Goal: Information Seeking & Learning: Check status

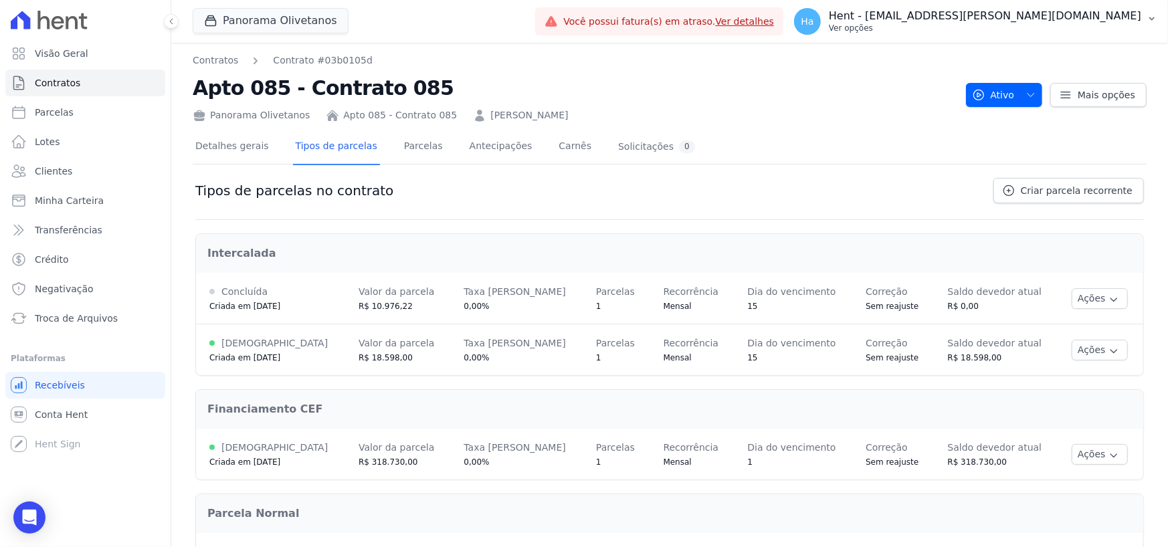
click at [1124, 17] on p "Hent - [EMAIL_ADDRESS][PERSON_NAME][DOMAIN_NAME]" at bounding box center [985, 15] width 312 height 13
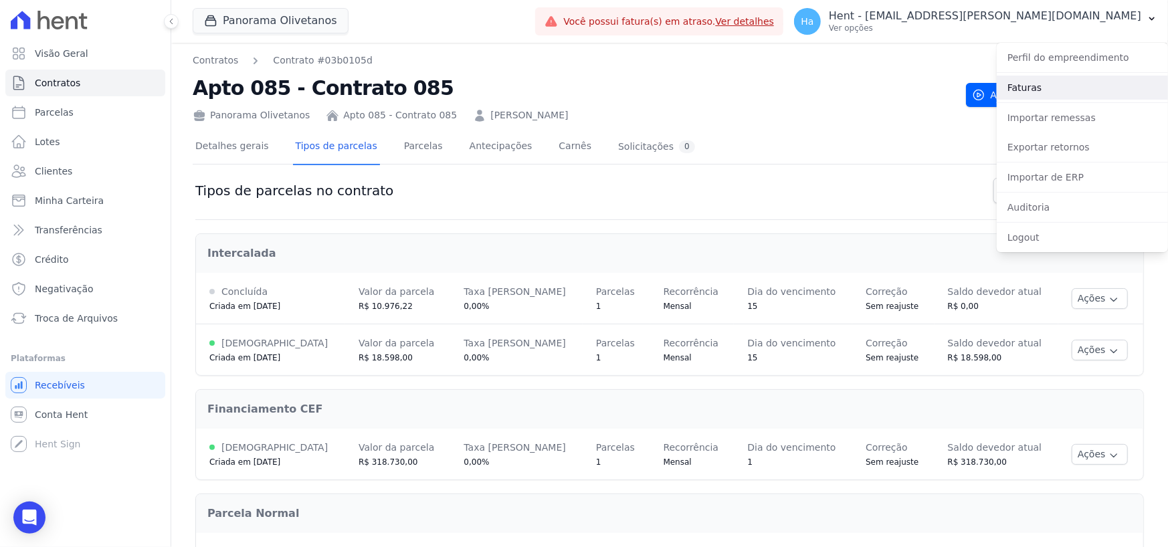
click at [1057, 88] on link "Faturas" at bounding box center [1081, 88] width 171 height 24
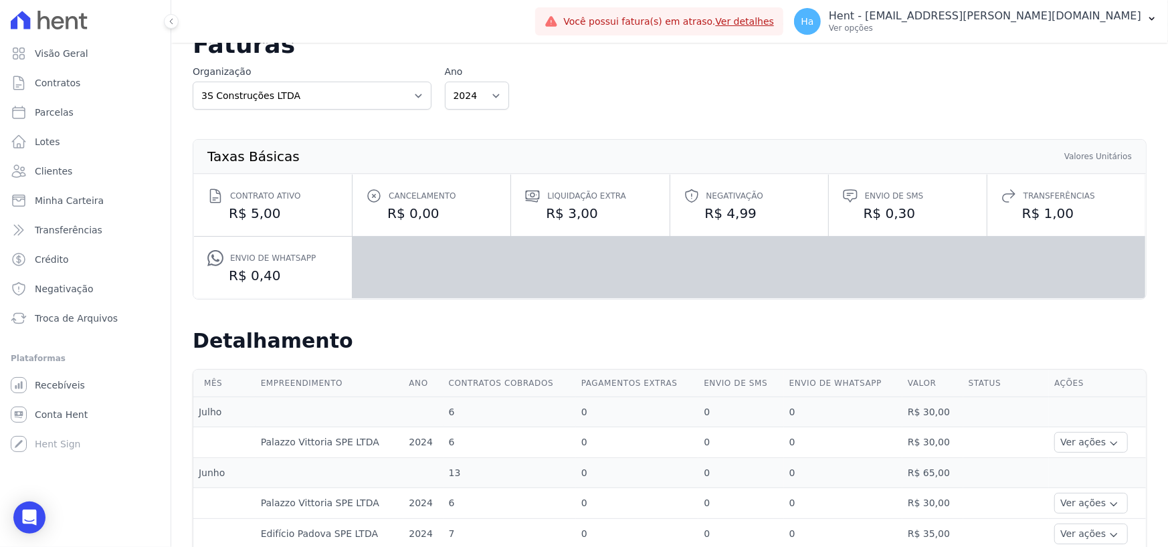
scroll to position [67, 0]
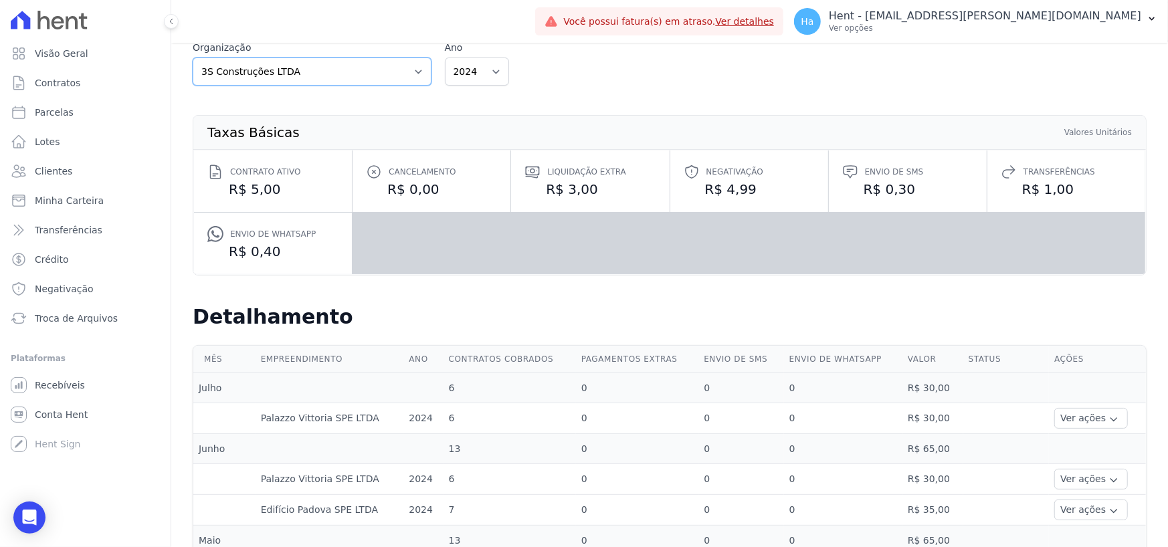
click at [420, 72] on select "3S Construções LTDA AGC Urbanismo Agile Urbanismo Agora Empreendimentos Aima Ur…" at bounding box center [312, 72] width 239 height 28
select select "415c5b08-213d-4b6f-80cf-266cf95f611f"
click at [193, 58] on select "3S Construções LTDA AGC Urbanismo Agile Urbanismo Agora Empreendimentos Aima Ur…" at bounding box center [312, 72] width 239 height 28
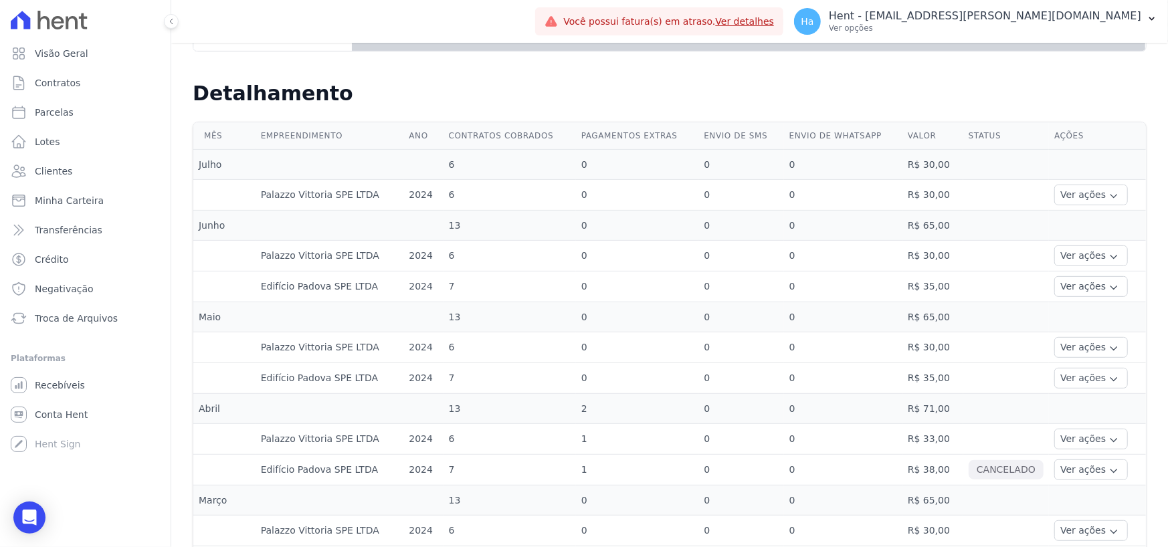
scroll to position [268, 0]
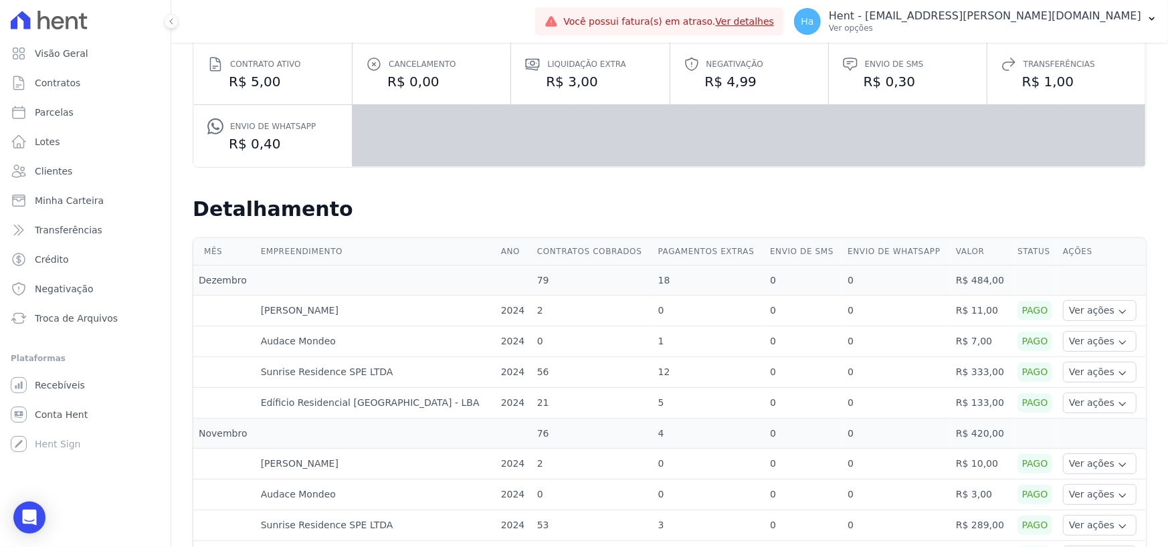
scroll to position [201, 0]
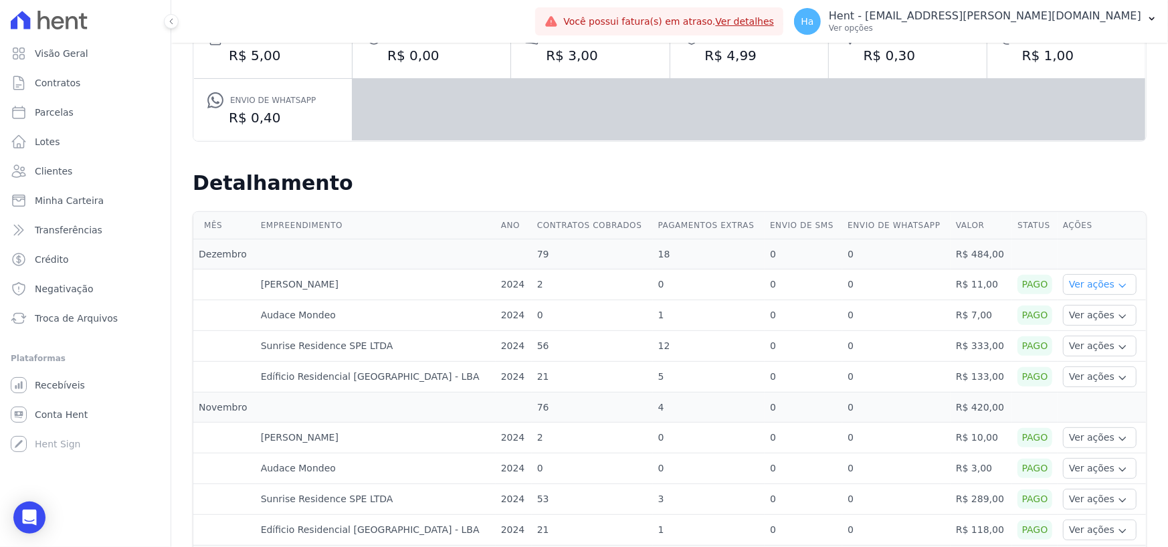
click at [1111, 284] on button "Ver ações" at bounding box center [1100, 284] width 74 height 21
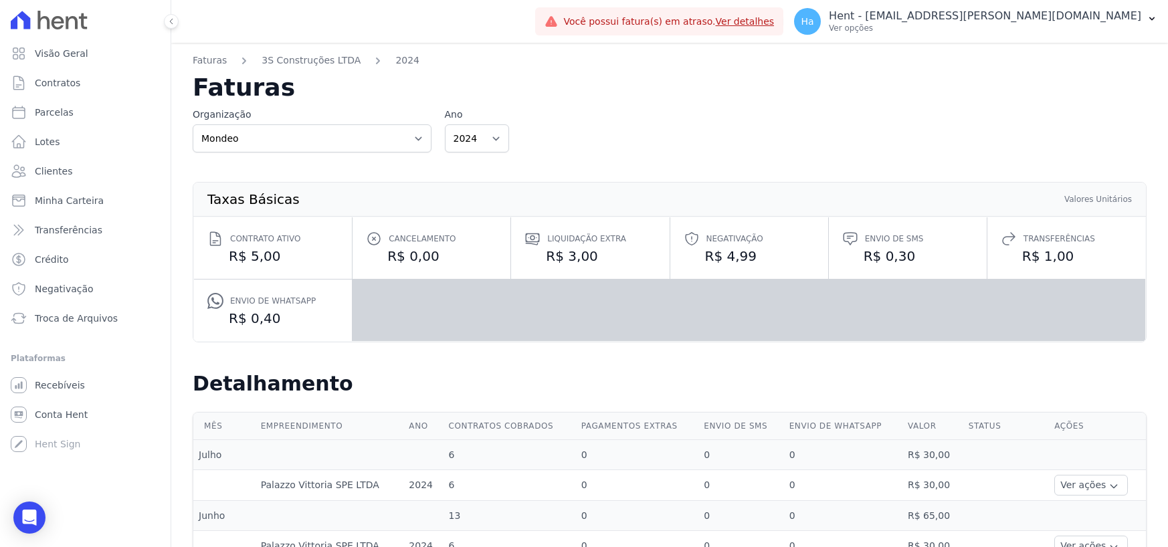
select select "415c5b08-213d-4b6f-80cf-266cf95f611f"
click at [71, 106] on link "Parcelas" at bounding box center [85, 112] width 160 height 27
select select
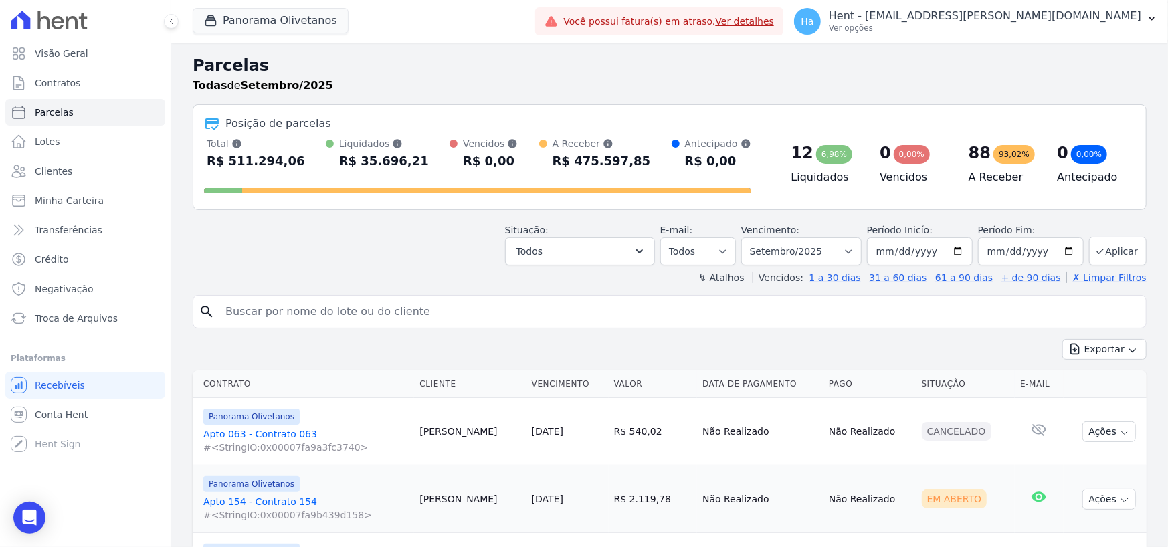
click at [372, 310] on input "search" at bounding box center [678, 311] width 923 height 27
paste input "Prdro Ivo Barbosa"
click at [234, 312] on input "Prdro Ivo Barbosa" at bounding box center [678, 311] width 923 height 27
type input "Pdro Ivo Barbosa"
select select
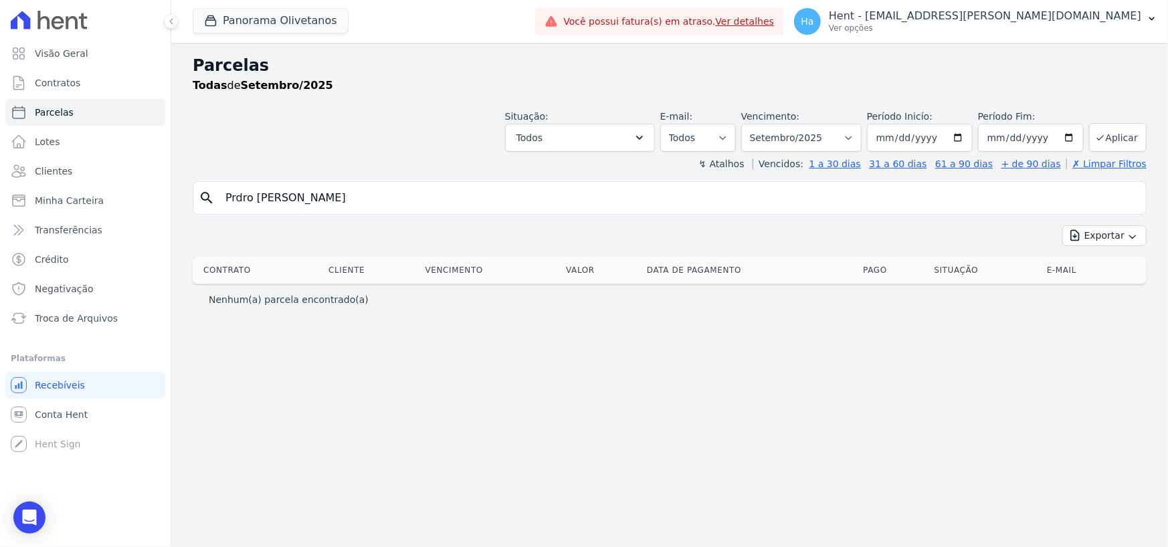
click at [235, 197] on input "Prdro Ivo Barbosa" at bounding box center [678, 198] width 923 height 27
type input "Pedro Ivo Barbosa"
select select
click at [310, 13] on button "Panorama Olivetanos" at bounding box center [271, 20] width 156 height 25
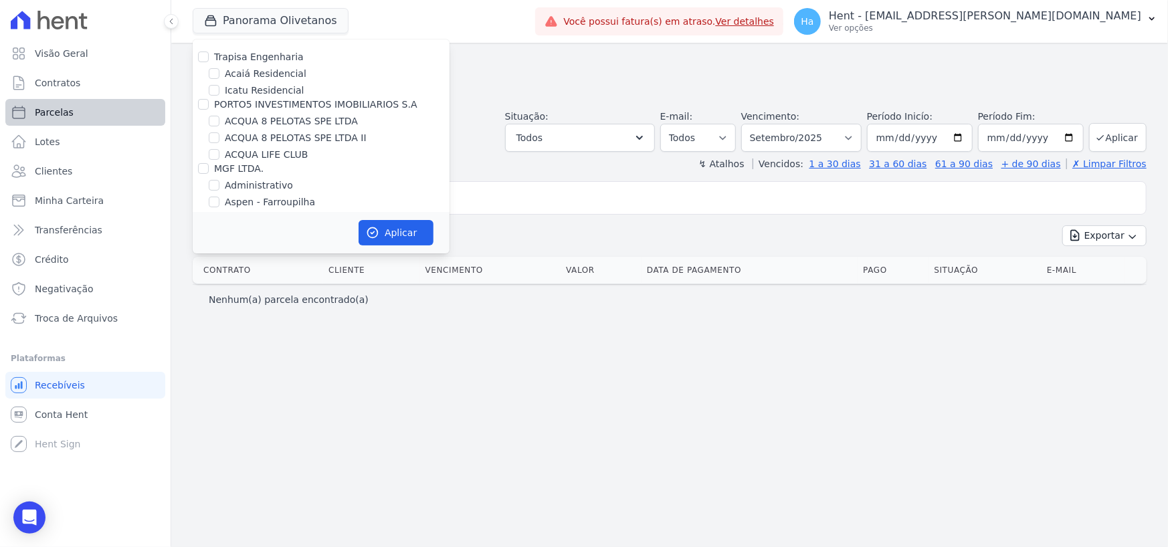
scroll to position [10105, 0]
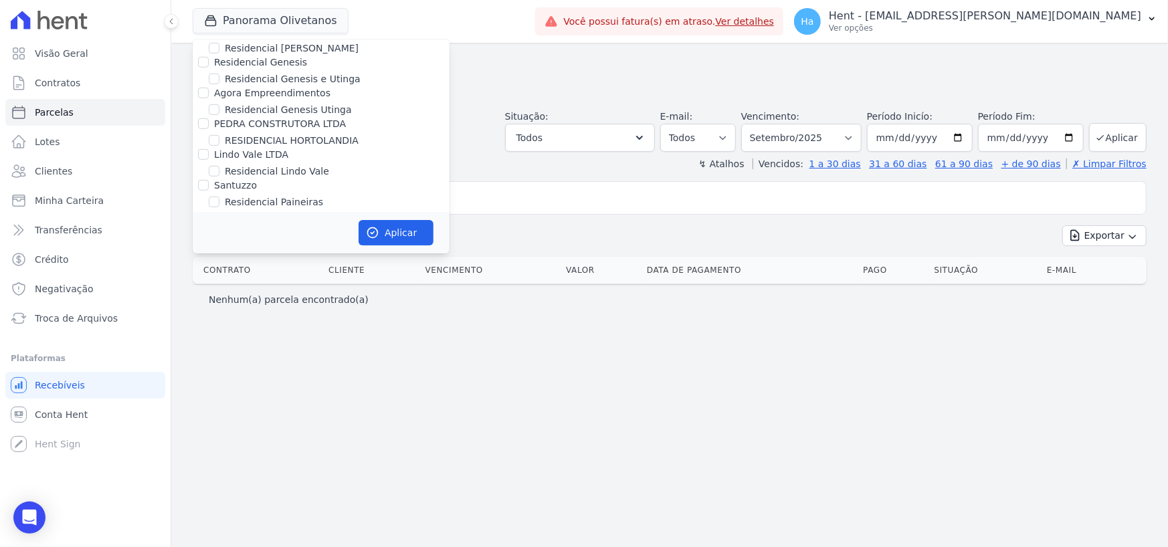
click at [207, 457] on input "Senziani" at bounding box center [203, 462] width 11 height 11
checkbox input "true"
click at [401, 230] on button "Aplicar" at bounding box center [395, 232] width 75 height 25
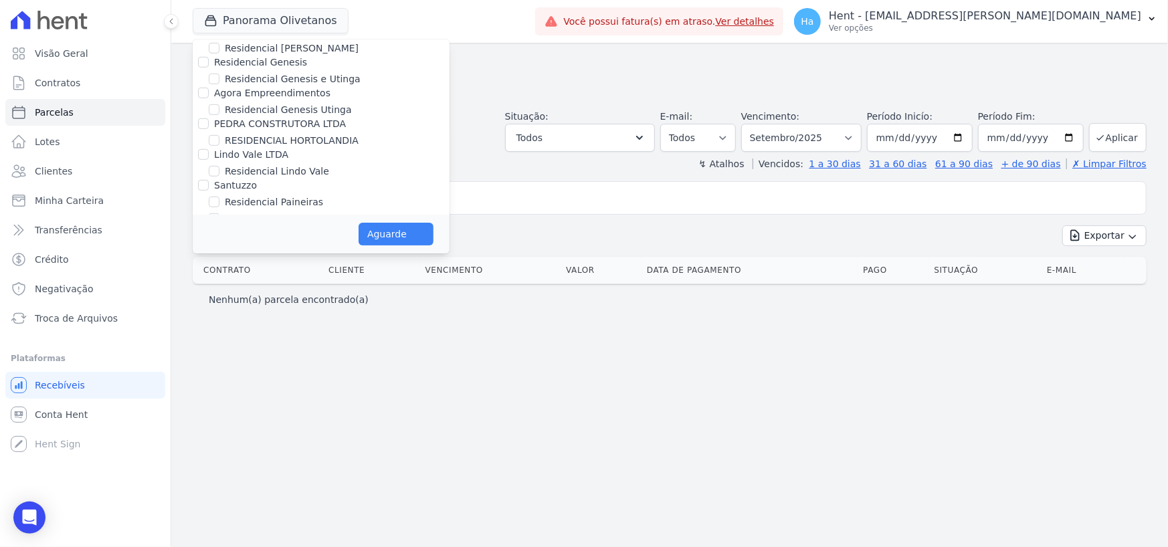
select select
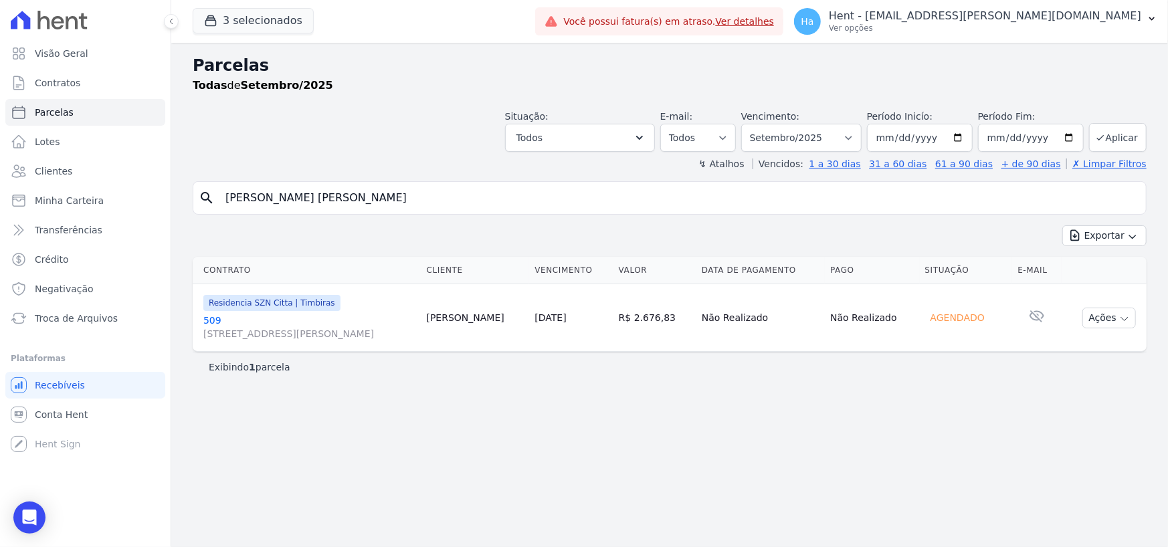
click at [213, 322] on link "509 Rua Olavo Bilac, 72, Apto 201, Boa Viagem" at bounding box center [309, 327] width 213 height 27
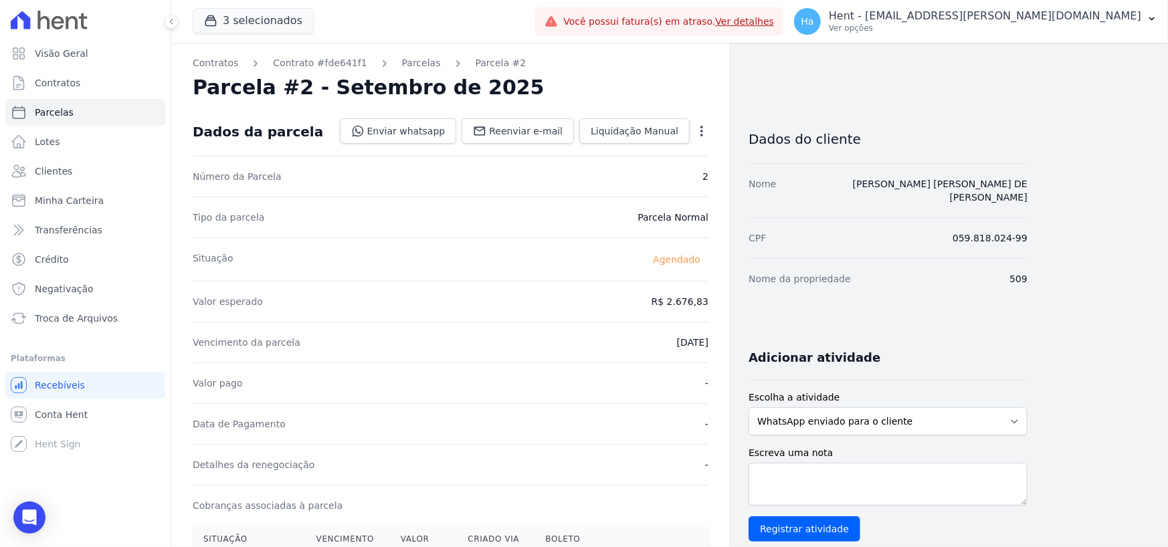
drag, startPoint x: 1032, startPoint y: 272, endPoint x: 1010, endPoint y: 274, distance: 22.2
click at [1010, 274] on div "Contratos Contrato #fde641f1 Parcelas Parcela #2 Parcela #2 - Setembro de 2025 …" at bounding box center [658, 474] width 975 height 863
copy dd "509"
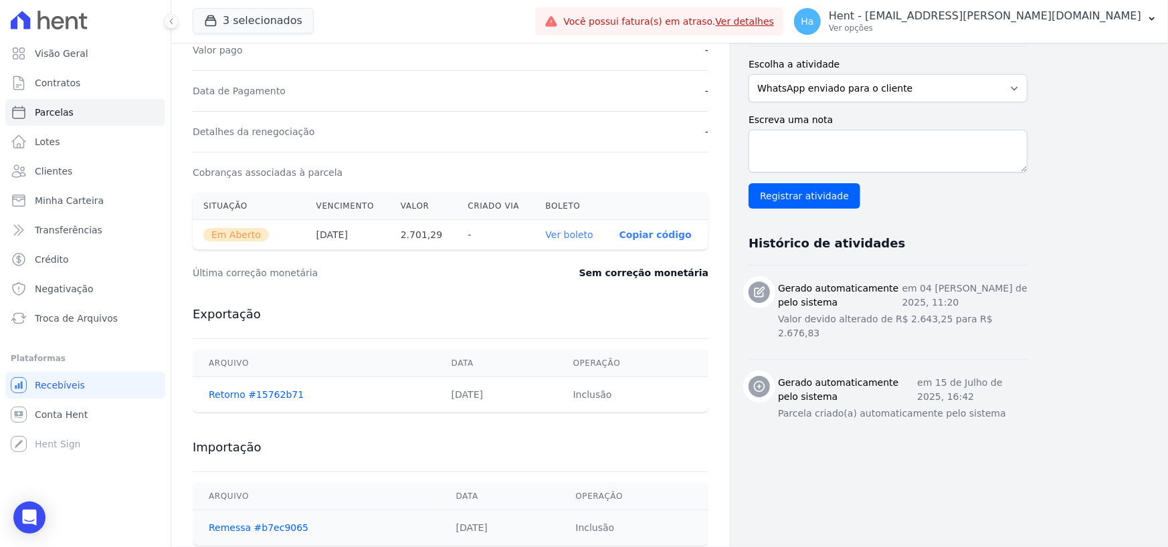
scroll to position [368, 0]
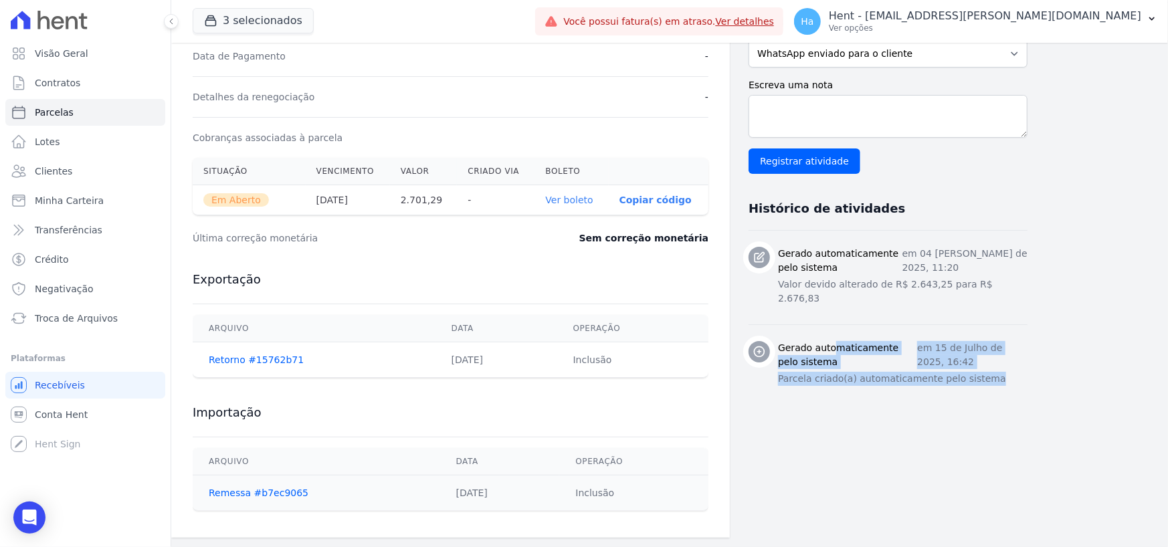
drag, startPoint x: 998, startPoint y: 357, endPoint x: 773, endPoint y: 307, distance: 230.2
click at [773, 324] on li "[PERSON_NAME] automaticamente pelo sistema em 15 de Julho de 2025, 16:42 Parcel…" at bounding box center [887, 364] width 279 height 80
click at [1089, 397] on div "Contratos Contrato #fde641f1 [GEOGRAPHIC_DATA] Parcela #2 Parcela #2 - Setembro…" at bounding box center [658, 106] width 975 height 863
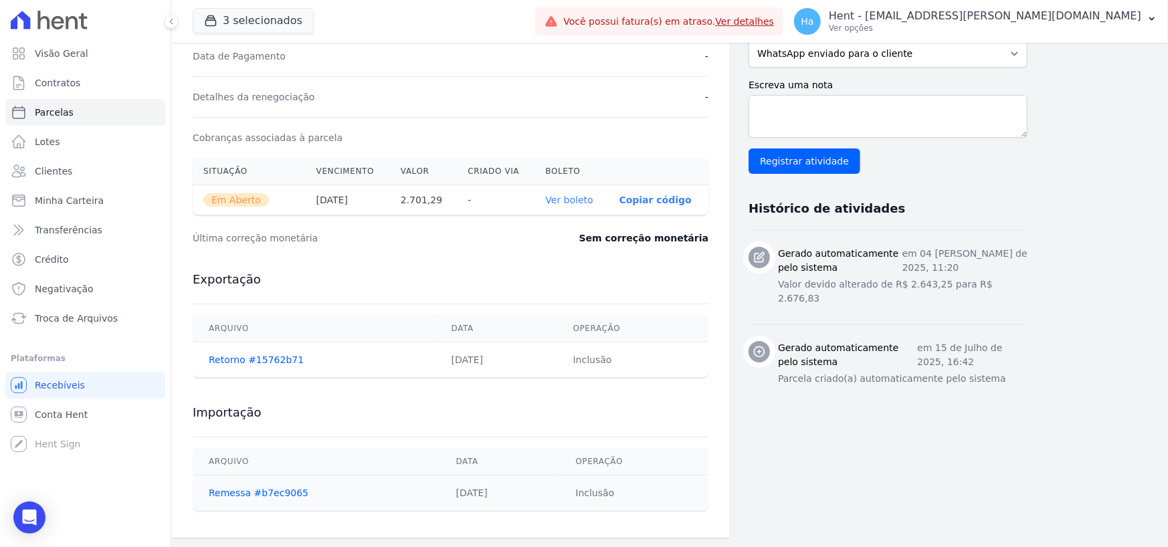
scroll to position [0, 0]
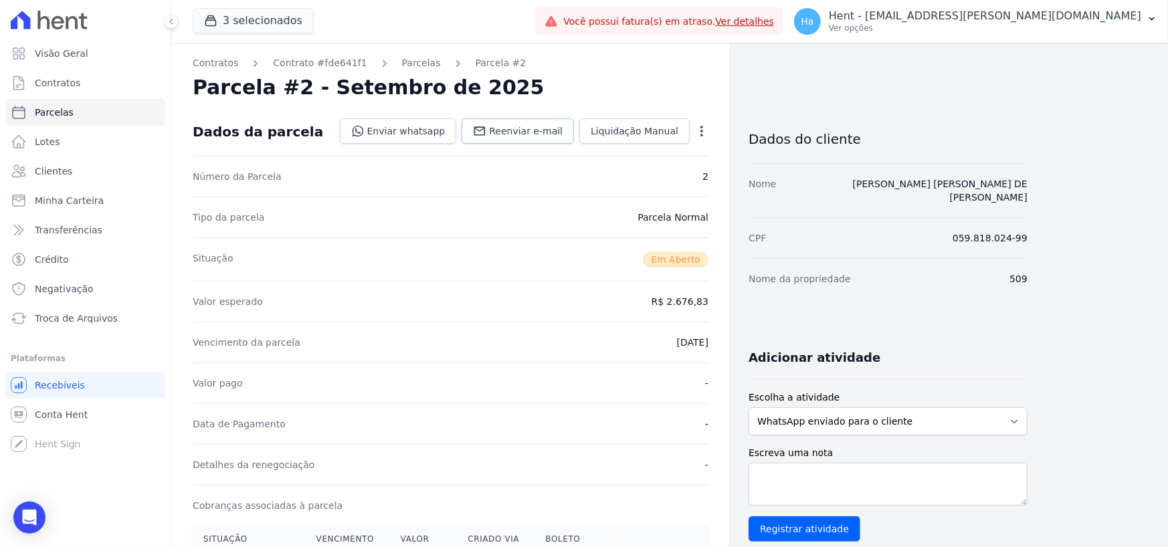
click at [537, 132] on span "Reenviar e-mail" at bounding box center [526, 130] width 74 height 13
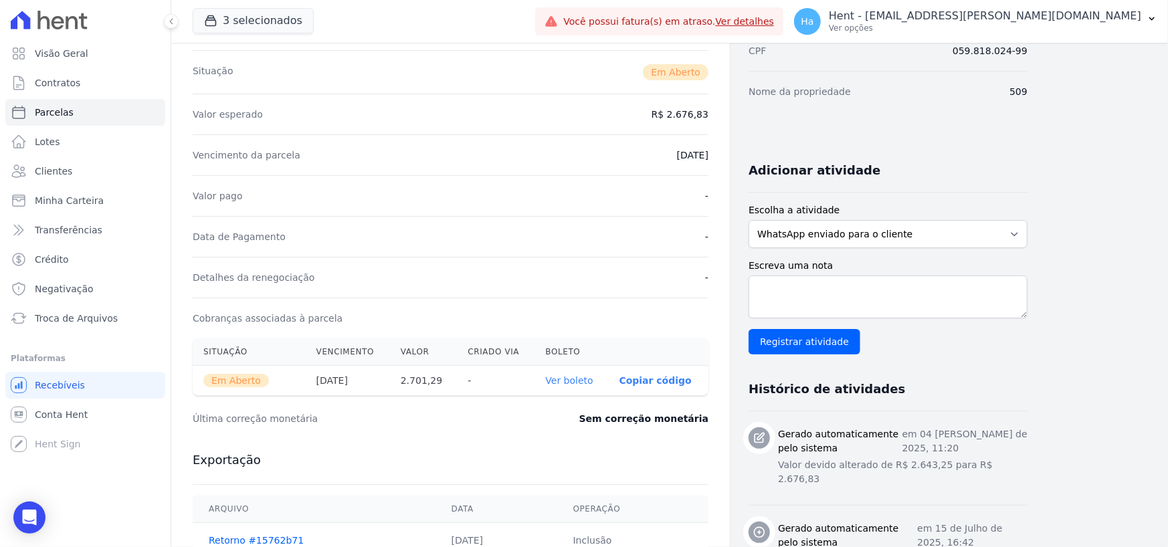
scroll to position [201, 0]
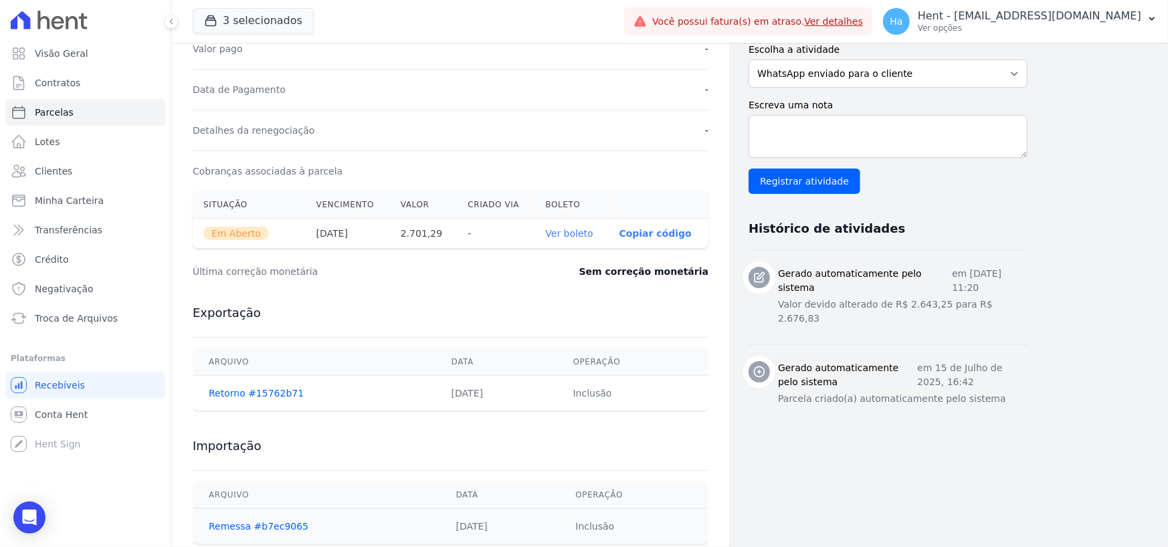
scroll to position [368, 0]
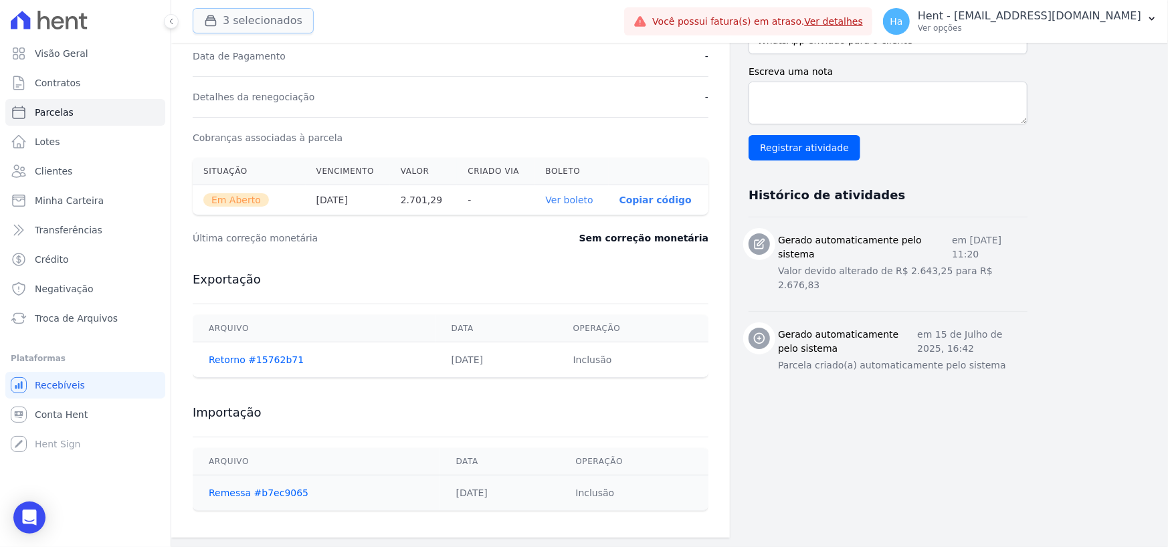
click at [257, 22] on button "3 selecionados" at bounding box center [253, 20] width 121 height 25
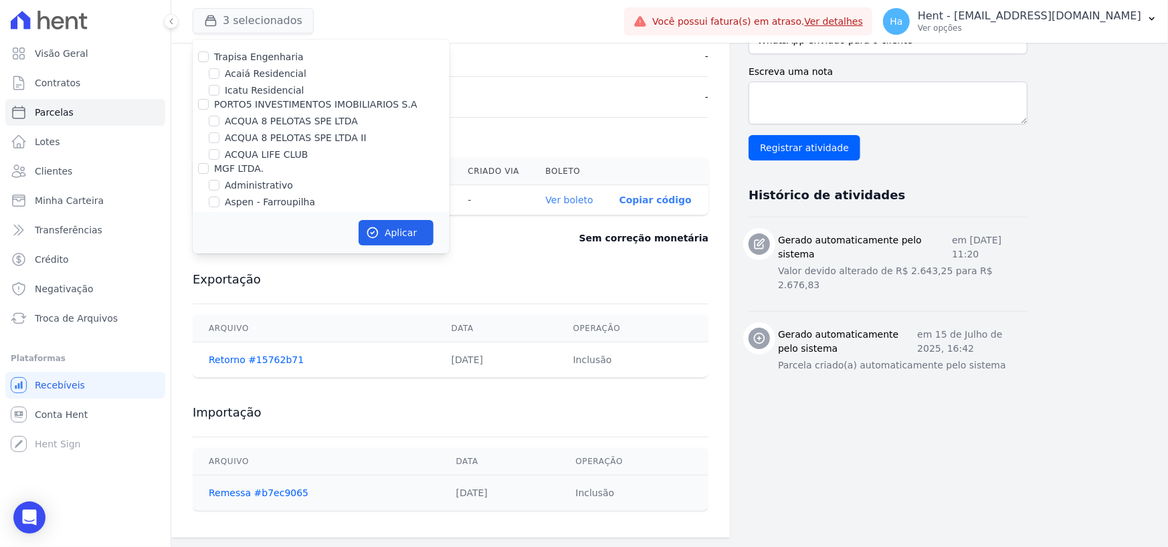
scroll to position [5242, 0]
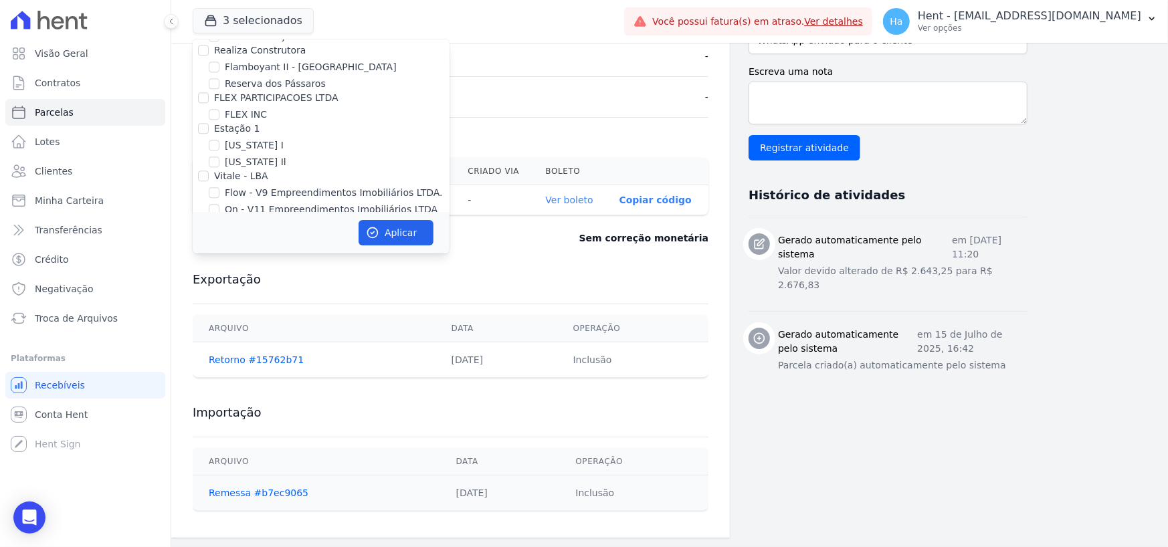
click at [201, 218] on input "Promoval" at bounding box center [203, 223] width 11 height 11
checkbox input "true"
click at [382, 228] on button "Aplicar" at bounding box center [395, 232] width 75 height 25
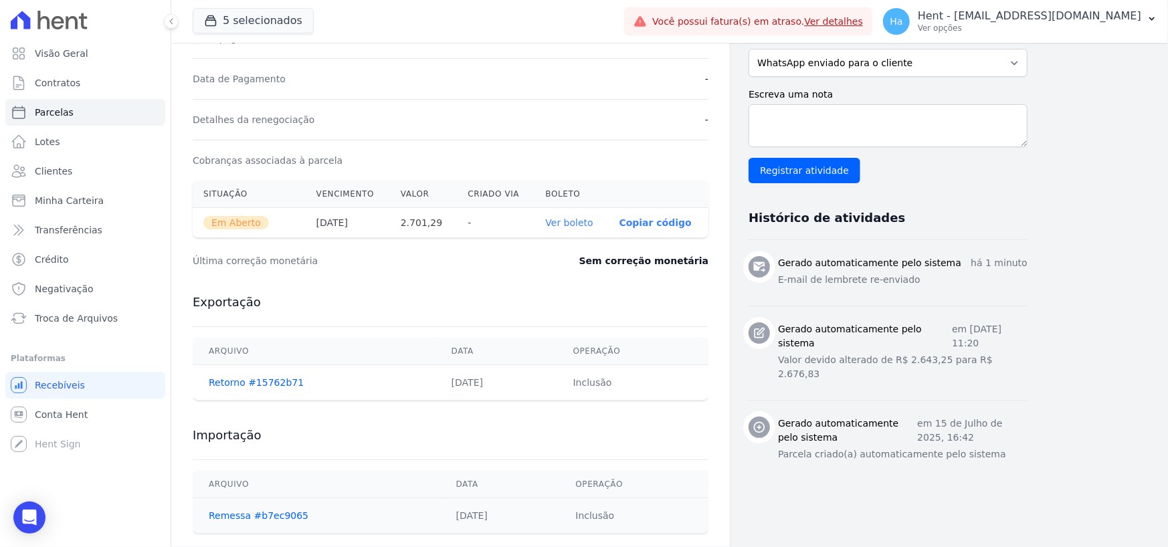
scroll to position [368, 0]
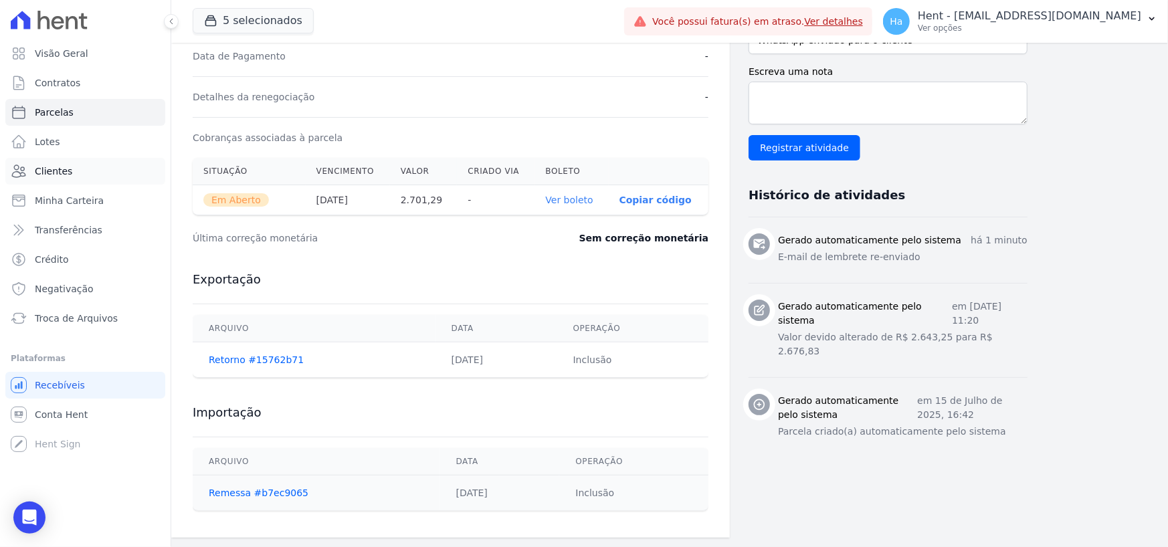
click at [50, 176] on span "Clientes" at bounding box center [53, 171] width 37 height 13
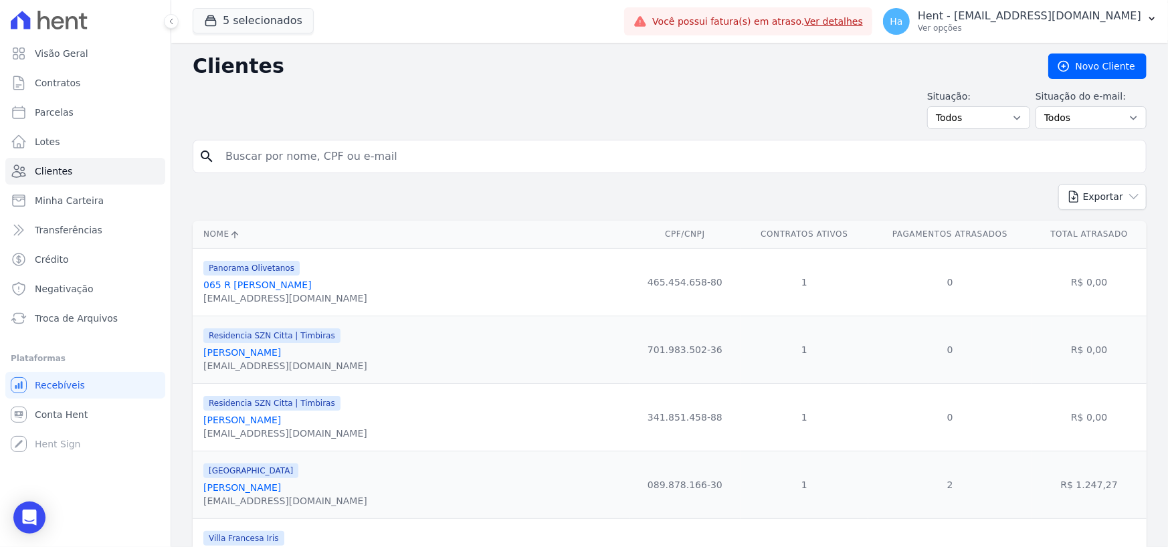
click at [397, 152] on input "search" at bounding box center [678, 156] width 923 height 27
paste input "VICTOR AUGUSTO DE OLIVEIRA DA SILVA"
type input "VICTOR AUGUSTO DE OLIVEIRA DA SILVA"
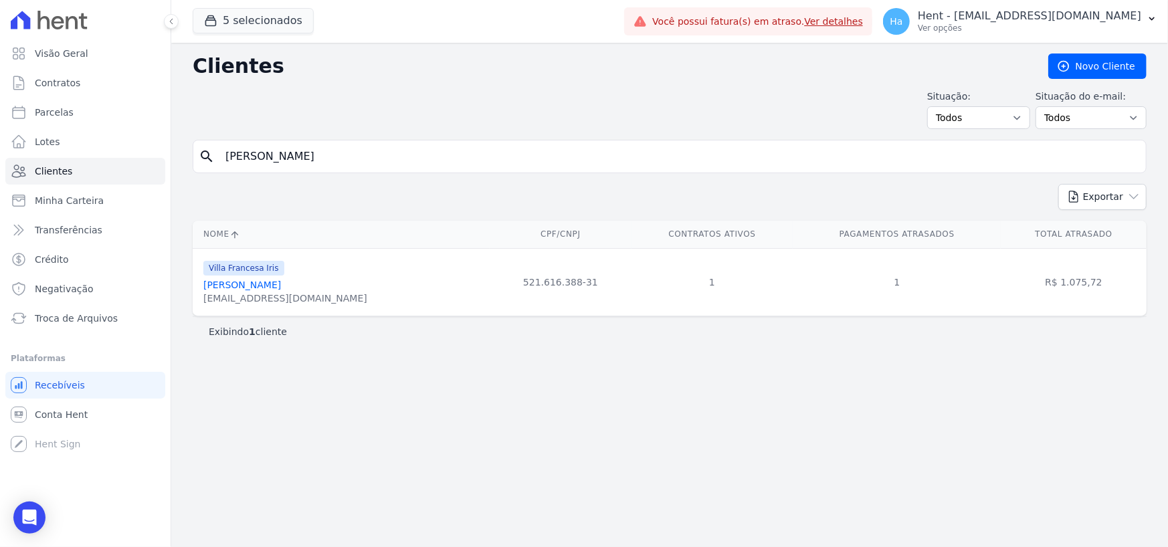
click at [280, 285] on link "Victor Augusto De Oliveira Da Silva" at bounding box center [242, 285] width 78 height 11
drag, startPoint x: 467, startPoint y: 159, endPoint x: 6, endPoint y: 145, distance: 461.0
click at [23, 148] on div "Visão Geral Contratos Parcelas Lotes Clientes Minha Carteira Transferências Cré…" at bounding box center [584, 273] width 1168 height 547
paste input "MARIA EDUARDA DA SILVA CHEFER -"
type input "MARIA EDUARDA DA SILVA CHEFER"
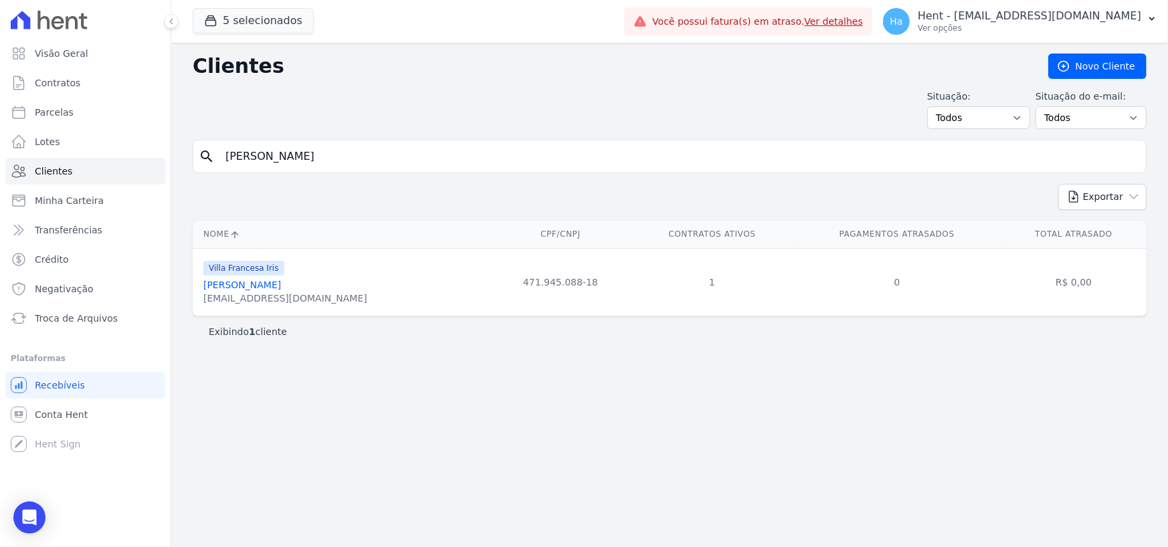
click at [297, 292] on div "sememail@gmail.com" at bounding box center [285, 298] width 164 height 13
click at [281, 286] on link "Maria Eduarda Da Silva Chefer" at bounding box center [242, 285] width 78 height 11
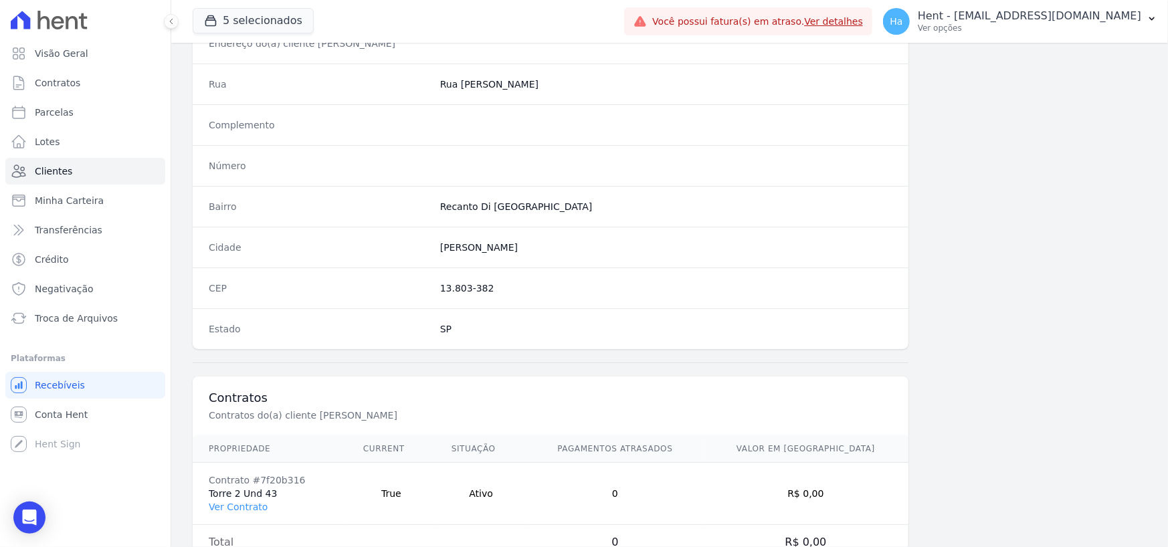
scroll to position [702, 0]
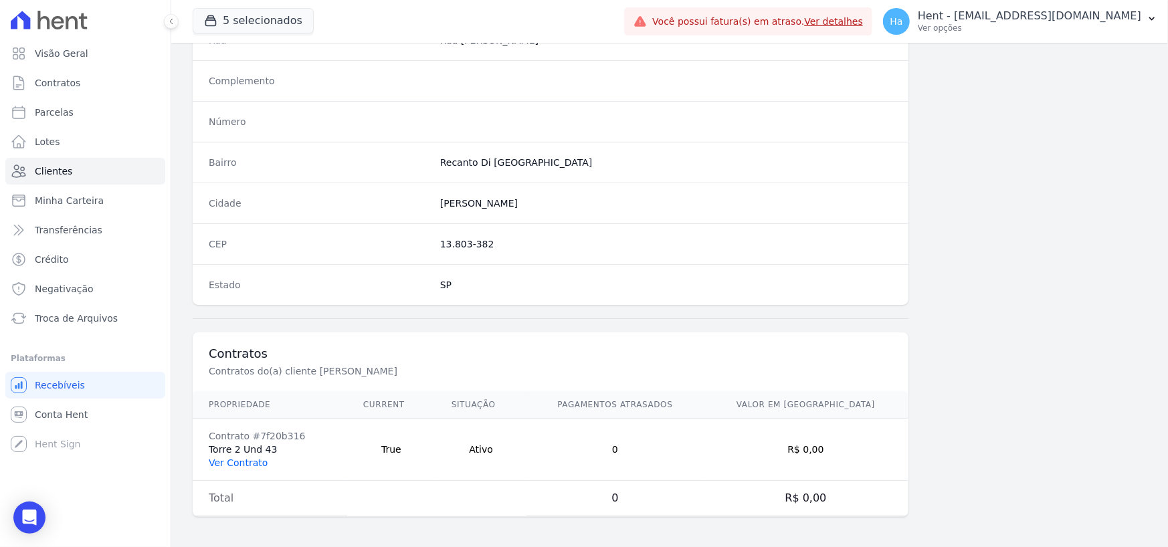
click at [227, 461] on link "Ver Contrato" at bounding box center [238, 462] width 59 height 11
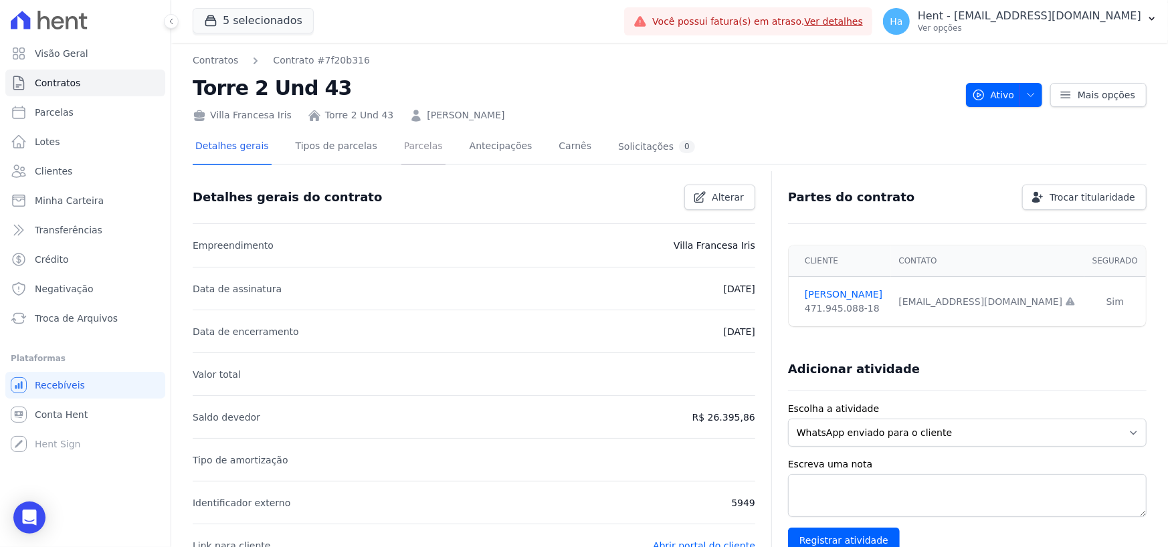
click at [401, 138] on link "Parcelas" at bounding box center [423, 147] width 44 height 35
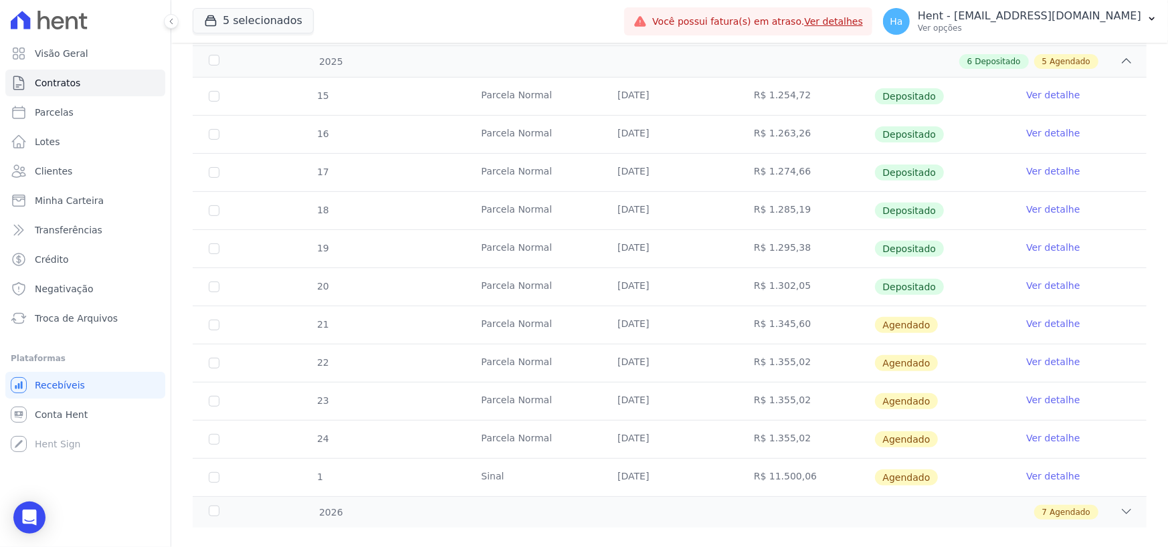
scroll to position [286, 0]
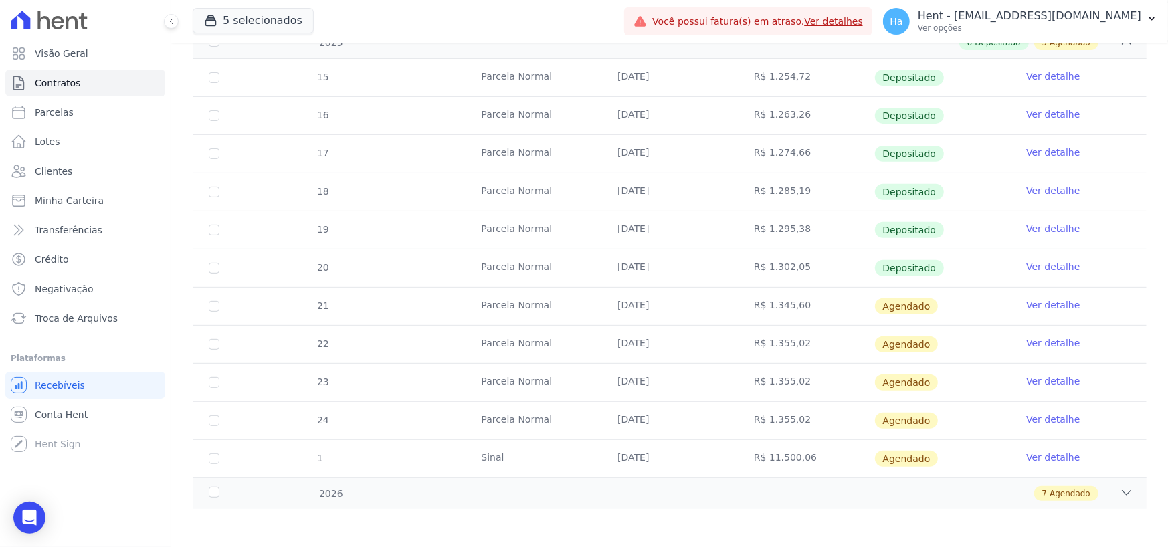
click at [1027, 304] on link "Ver detalhe" at bounding box center [1053, 304] width 54 height 13
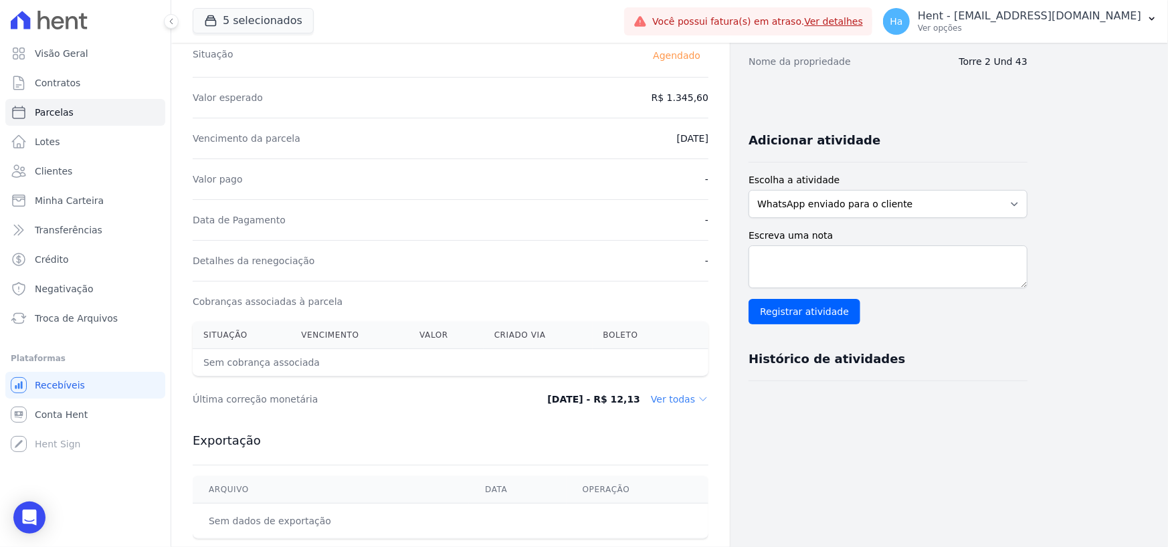
scroll to position [364, 0]
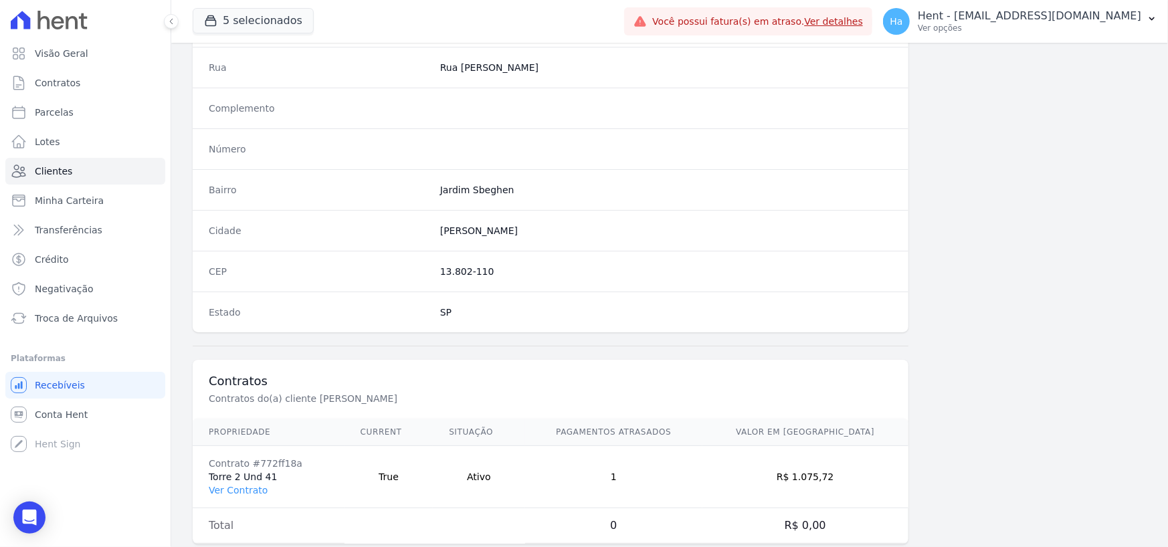
scroll to position [702, 0]
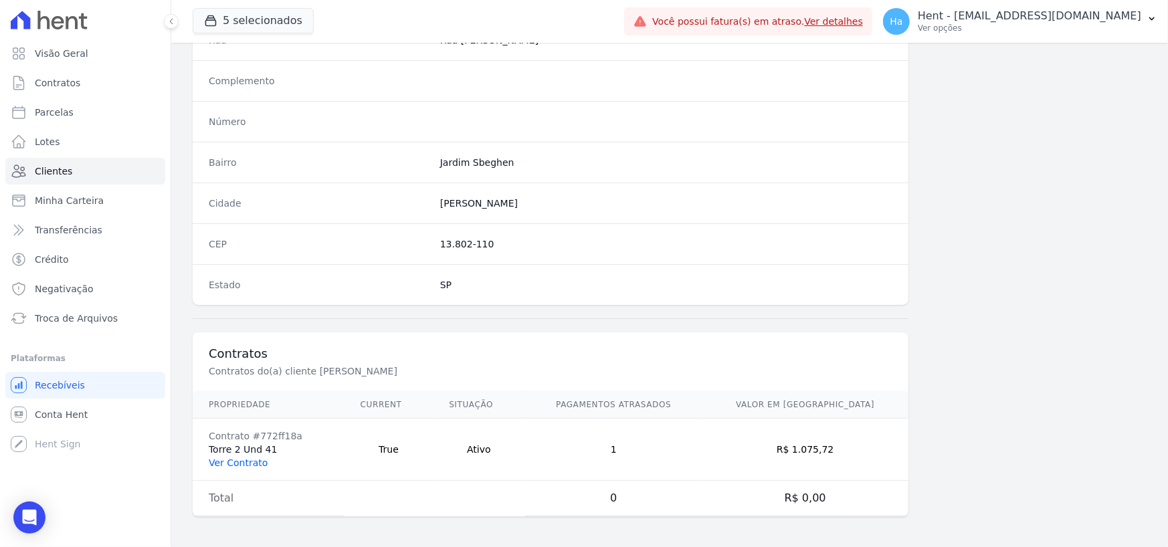
click at [233, 464] on link "Ver Contrato" at bounding box center [238, 462] width 59 height 11
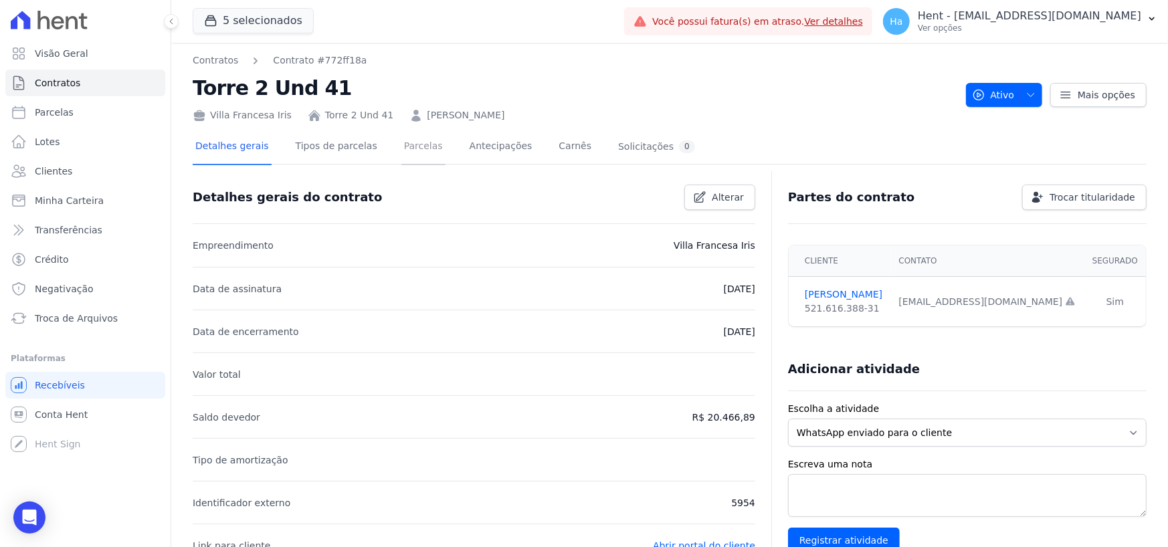
click at [408, 146] on link "Parcelas" at bounding box center [423, 147] width 44 height 35
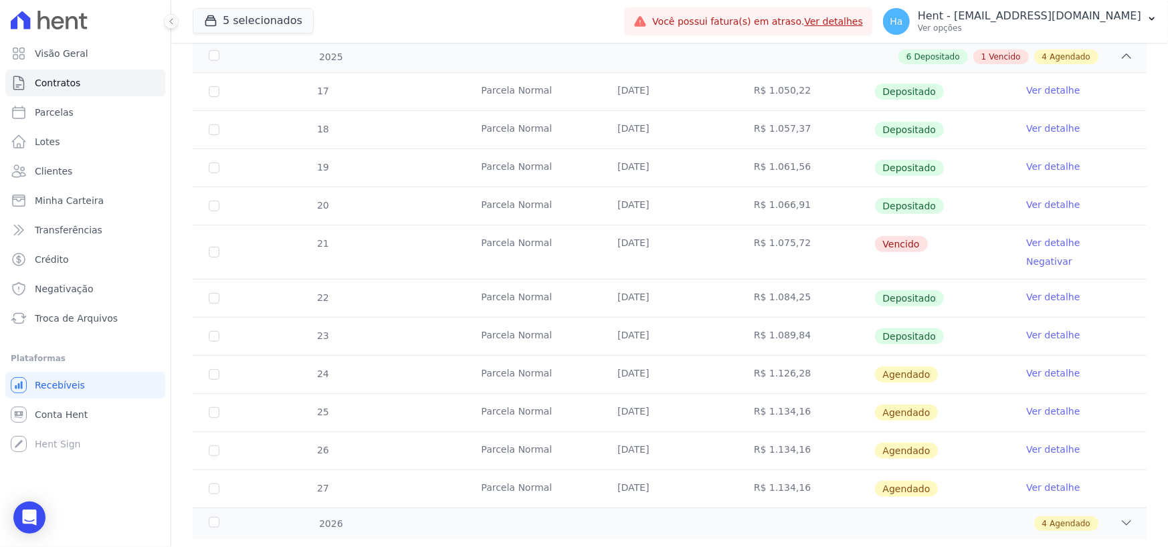
scroll to position [286, 0]
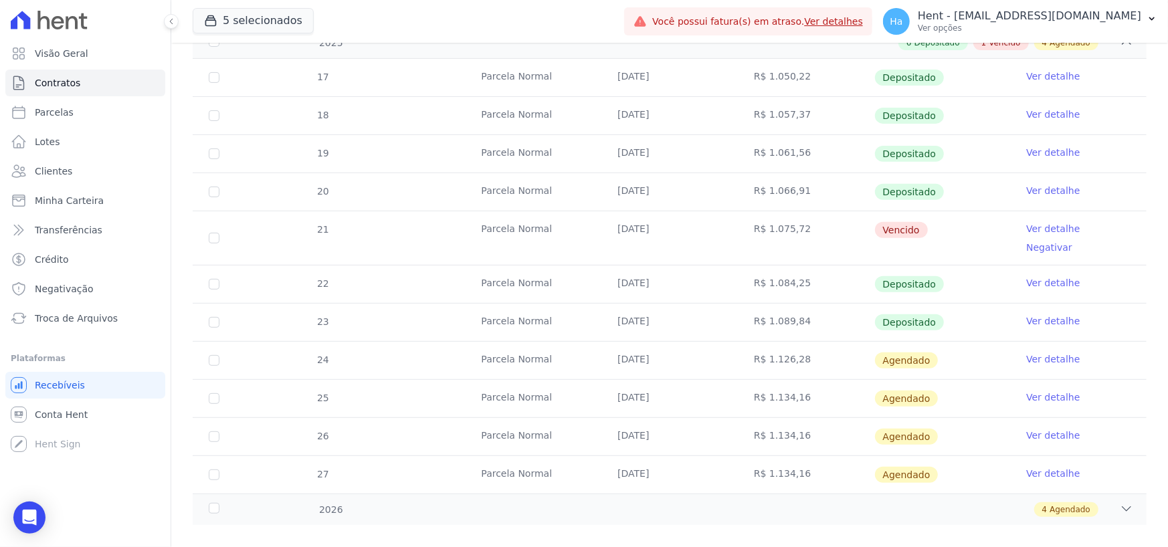
click at [1051, 352] on link "Ver detalhe" at bounding box center [1053, 358] width 54 height 13
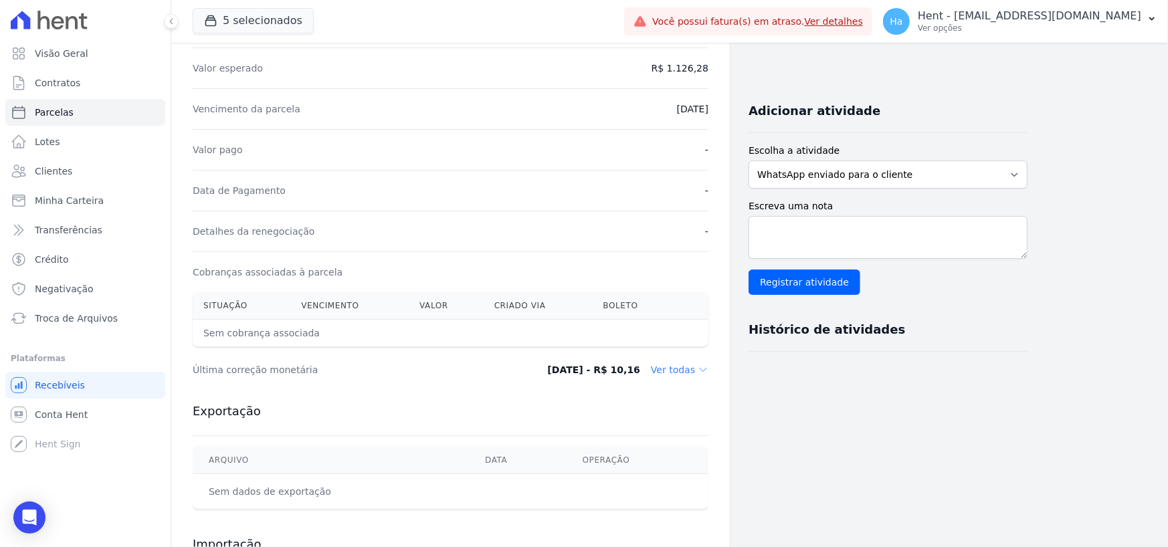
scroll to position [334, 0]
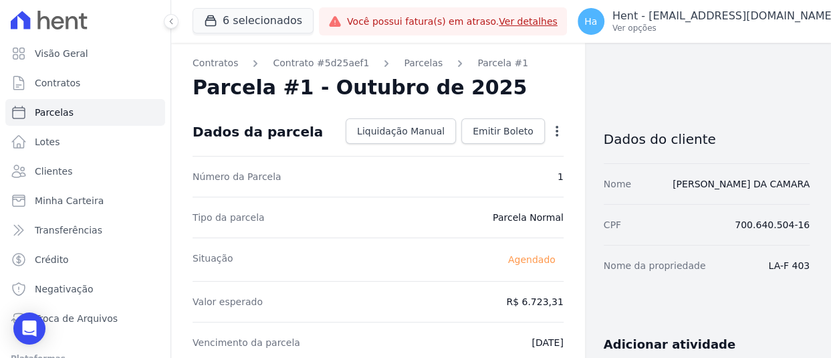
drag, startPoint x: 762, startPoint y: 267, endPoint x: 803, endPoint y: 265, distance: 40.2
copy dd "LA-F 403"
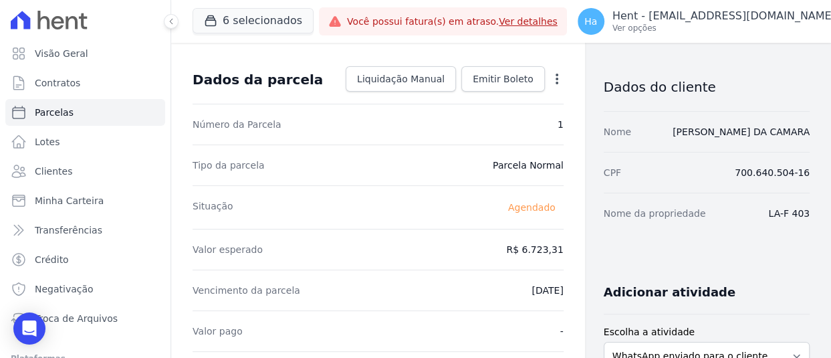
scroll to position [67, 0]
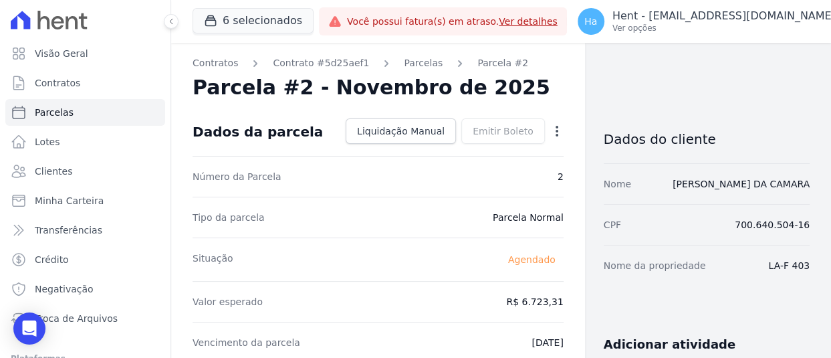
scroll to position [134, 0]
